Goal: Information Seeking & Learning: Learn about a topic

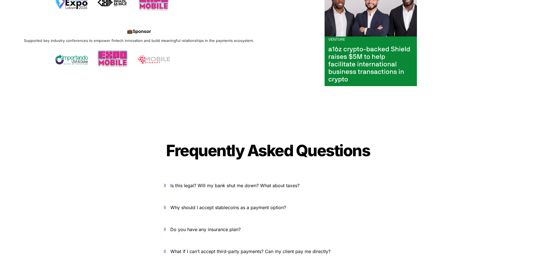
scroll to position [2014, 0]
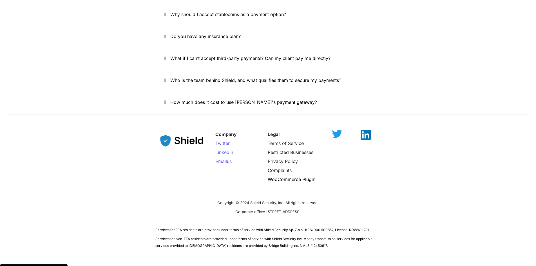
click at [365, 130] on img at bounding box center [366, 135] width 10 height 10
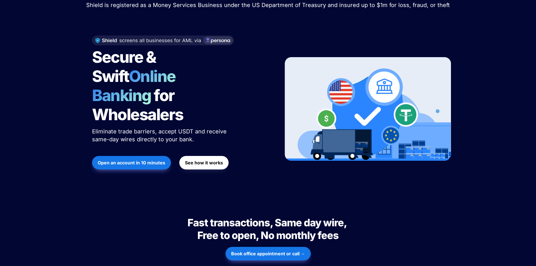
scroll to position [0, 0]
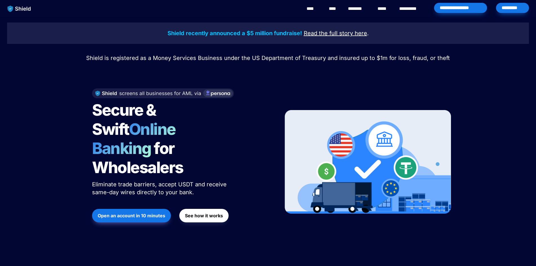
click at [349, 8] on link "********" at bounding box center [358, 8] width 20 height 7
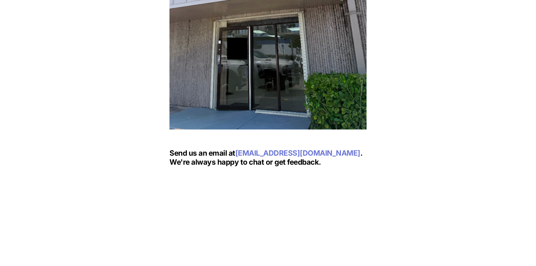
scroll to position [676, 0]
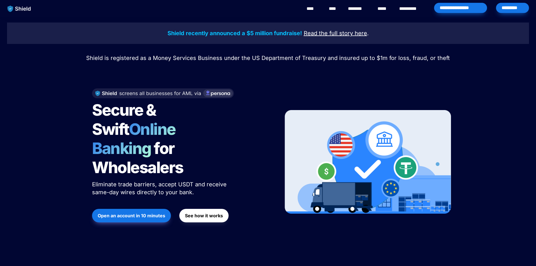
click at [405, 9] on link "**********" at bounding box center [412, 8] width 26 height 7
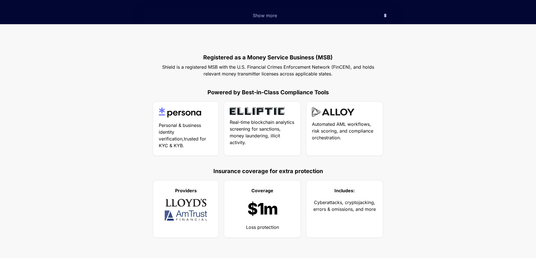
scroll to position [225, 0]
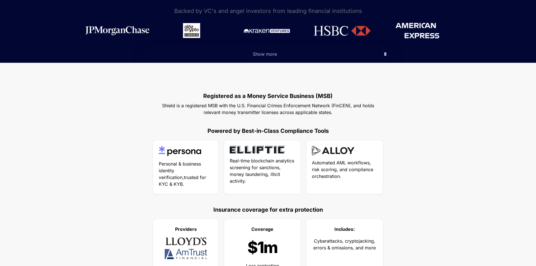
drag, startPoint x: 166, startPoint y: 107, endPoint x: 338, endPoint y: 116, distance: 171.4
click at [336, 116] on p "Shield is a registered MSB with the U.S. Financial Crimes Enforcement Network (…" at bounding box center [267, 109] width 225 height 16
click at [338, 117] on div "Registered as a Money Service Business (MSB) Shield is a registered MSB with th…" at bounding box center [268, 180] width 536 height 234
click at [337, 117] on p at bounding box center [267, 121] width 225 height 9
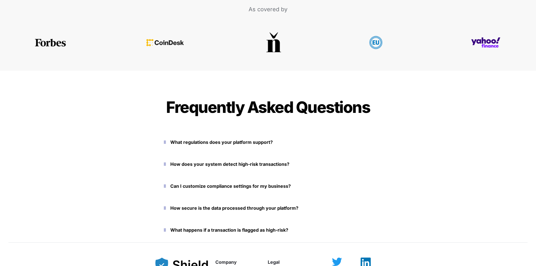
scroll to position [1239, 0]
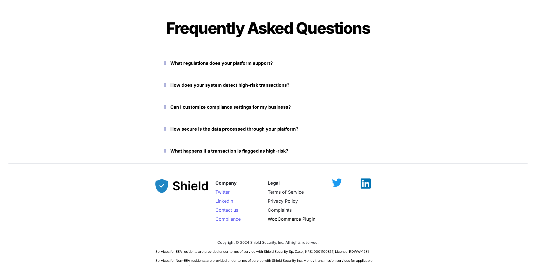
click at [215, 68] on button "What regulations does your platform support?" at bounding box center [267, 62] width 225 height 17
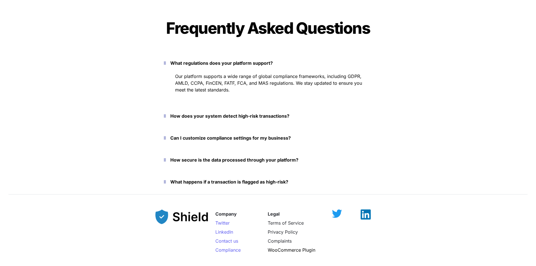
click at [217, 66] on strong "What regulations does your platform support?" at bounding box center [221, 63] width 102 height 6
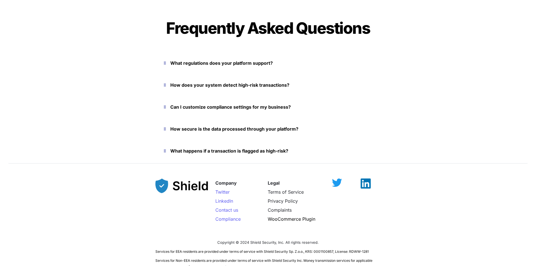
click at [217, 66] on strong "What regulations does your platform support?" at bounding box center [221, 63] width 102 height 6
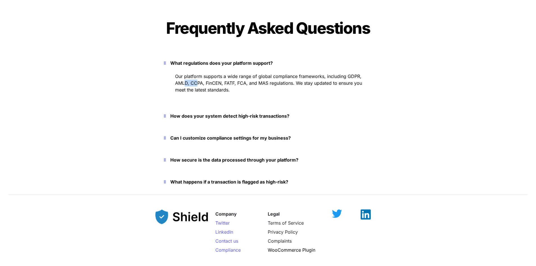
drag, startPoint x: 192, startPoint y: 82, endPoint x: 230, endPoint y: 82, distance: 38.0
click at [217, 82] on span "Our platform supports a wide range of global compliance frameworks, including G…" at bounding box center [269, 82] width 188 height 19
click at [249, 82] on span "Our platform supports a wide range of global compliance frameworks, including G…" at bounding box center [269, 82] width 188 height 19
click at [233, 114] on strong "How does your system detect high-risk transactions?" at bounding box center [229, 116] width 119 height 6
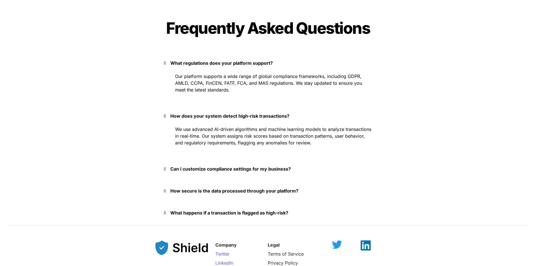
click at [222, 167] on strong "Can I customize compliance settings for my business?" at bounding box center [230, 169] width 120 height 6
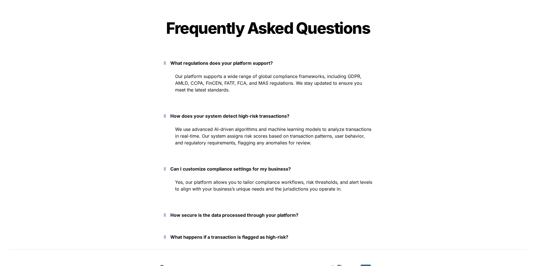
scroll to position [1351, 0]
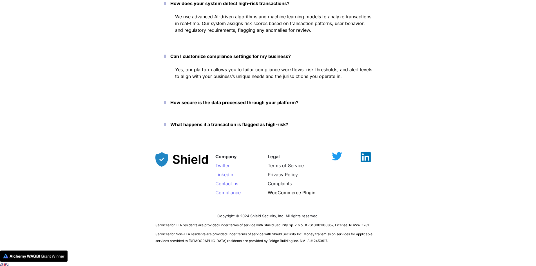
click at [224, 108] on button "How secure is the data processed through your platform?" at bounding box center [267, 102] width 225 height 17
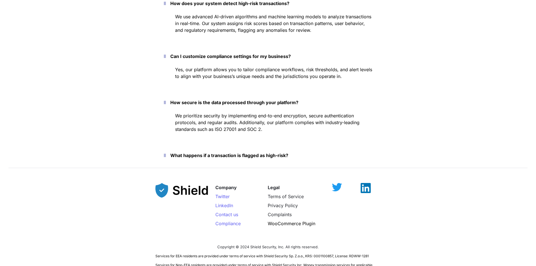
click at [218, 153] on strong "What happens if a transaction is flagged as high-risk?" at bounding box center [229, 156] width 118 height 6
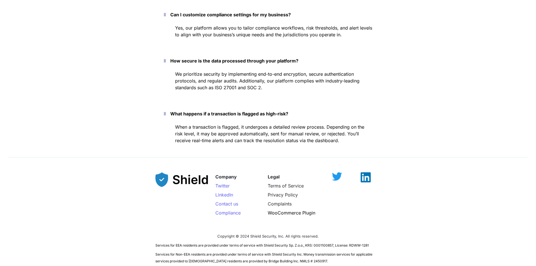
scroll to position [1419, 0]
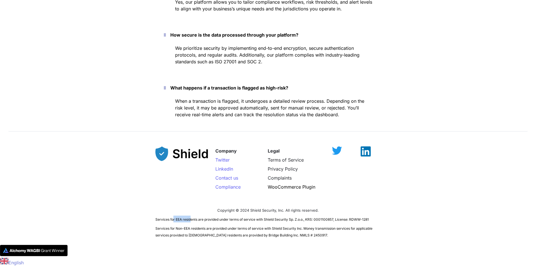
drag, startPoint x: 182, startPoint y: 220, endPoint x: 200, endPoint y: 222, distance: 18.7
click at [193, 221] on span "Services for EEA residents are provided under terms of service with Shield Secu…" at bounding box center [261, 219] width 213 height 4
click at [215, 224] on p "Services for Non-EEA residents are provided under terms of service with Shield …" at bounding box center [267, 232] width 225 height 16
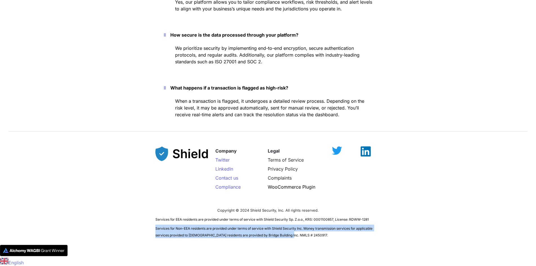
drag, startPoint x: 291, startPoint y: 236, endPoint x: 150, endPoint y: 224, distance: 141.6
click at [151, 224] on div "Company Twitter LinkedIn Contact us Compliance Legal Terms of Service Privacy P…" at bounding box center [268, 190] width 536 height 110
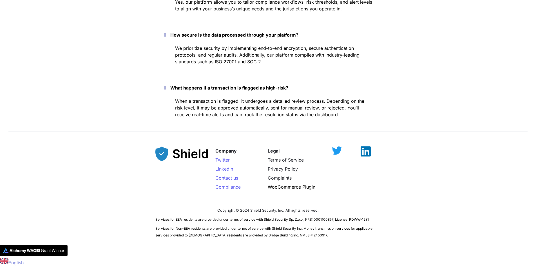
click at [153, 223] on div "Company Twitter LinkedIn Contact us Compliance Legal Terms of Service Privacy P…" at bounding box center [268, 190] width 536 height 110
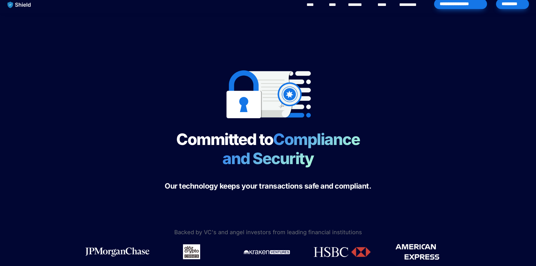
scroll to position [0, 0]
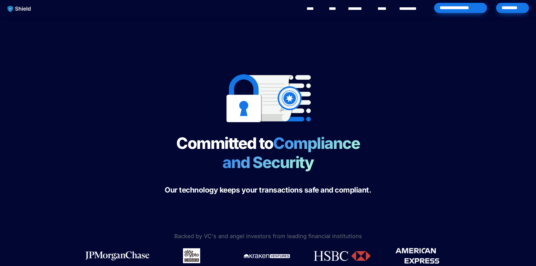
click at [359, 8] on link "********" at bounding box center [358, 8] width 20 height 7
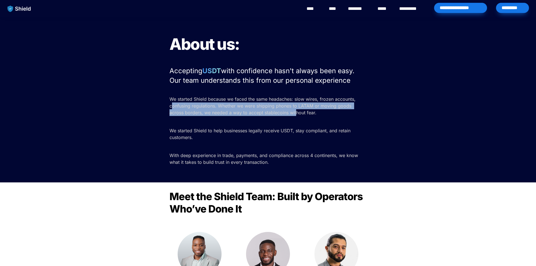
drag, startPoint x: 210, startPoint y: 108, endPoint x: 294, endPoint y: 117, distance: 85.0
click at [292, 117] on p "We started Shield because we faced the same headaches: slow wires, frozen accou…" at bounding box center [267, 106] width 197 height 23
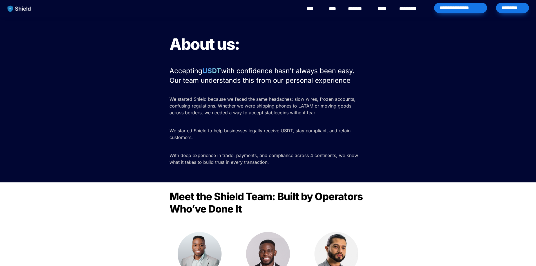
click at [296, 120] on p at bounding box center [267, 121] width 197 height 9
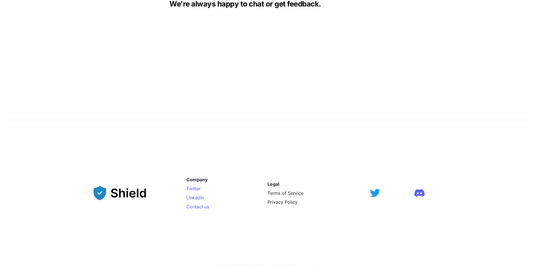
scroll to position [883, 0]
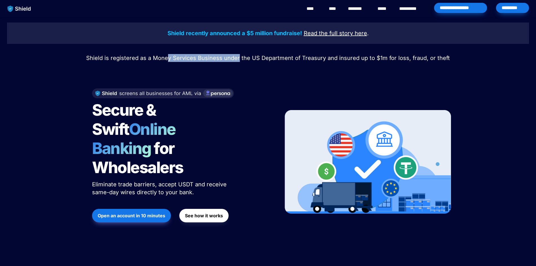
drag, startPoint x: 171, startPoint y: 57, endPoint x: 290, endPoint y: 57, distance: 118.5
click at [278, 57] on span "Shield is registered as a Money Services Business under the US Department of Tr…" at bounding box center [268, 58] width 364 height 7
click at [290, 57] on span "Shield is registered as a Money Services Business under the US Department of Tr…" at bounding box center [268, 58] width 364 height 7
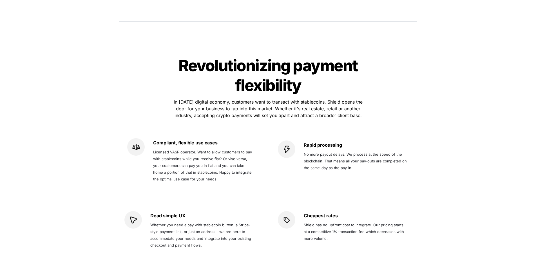
scroll to position [2014, 0]
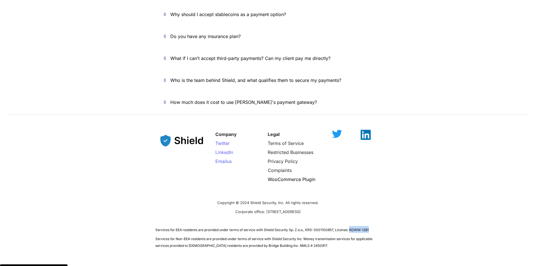
drag, startPoint x: 351, startPoint y: 212, endPoint x: 371, endPoint y: 211, distance: 20.0
click at [371, 225] on p "Services for EEA residents are provided under terms of service with Shield Secu…" at bounding box center [267, 229] width 225 height 9
copy span "RDWW-1281"
